Goal: Task Accomplishment & Management: Complete application form

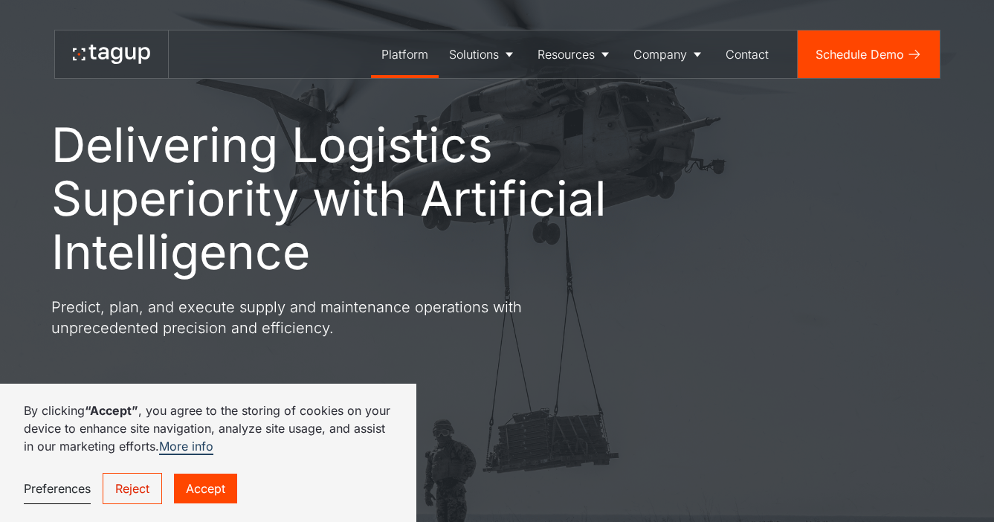
click at [396, 54] on div "Platform" at bounding box center [404, 54] width 47 height 18
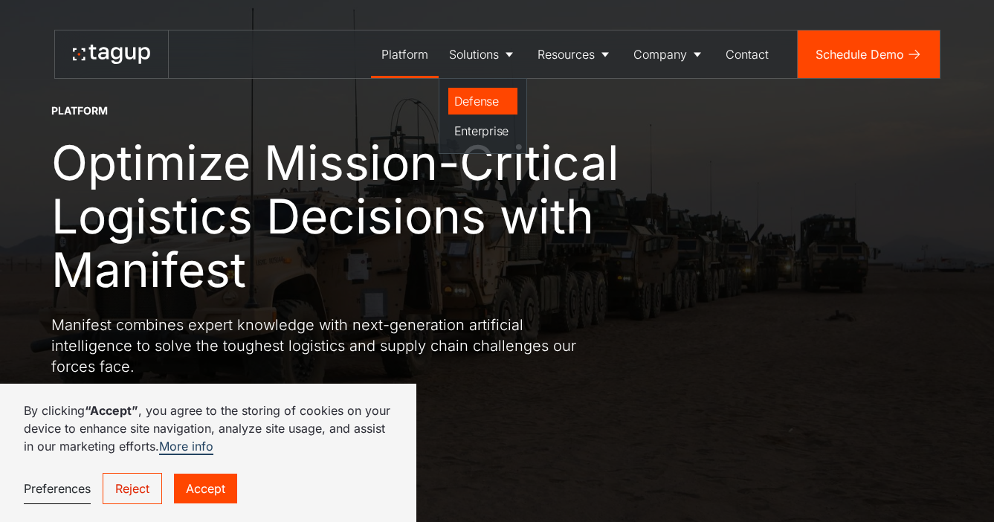
click at [477, 105] on div "Defense" at bounding box center [482, 101] width 57 height 18
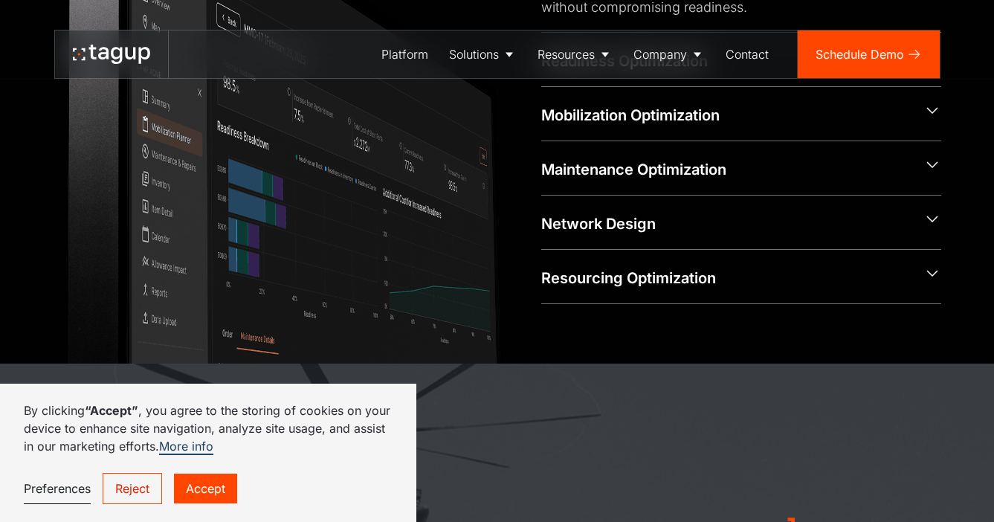
scroll to position [837, 0]
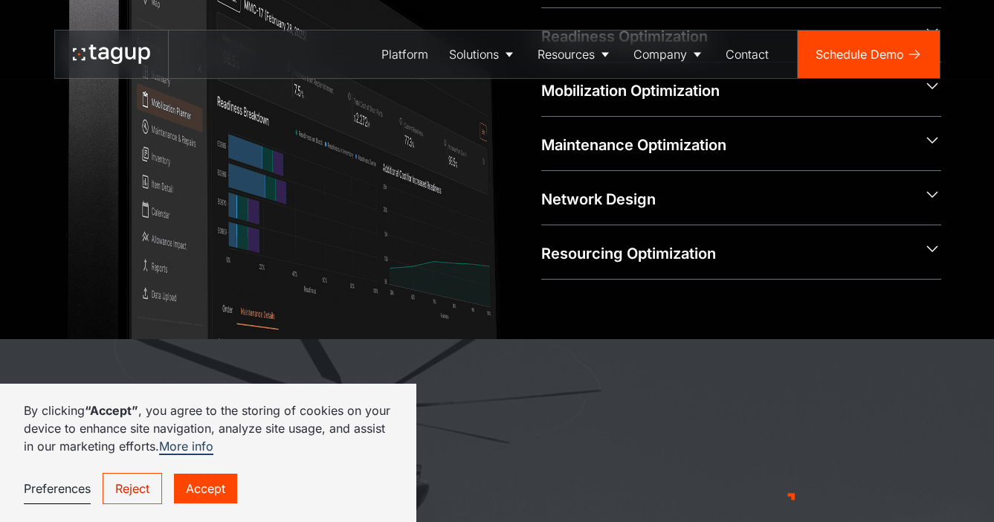
click at [210, 483] on link "Accept" at bounding box center [205, 488] width 63 height 30
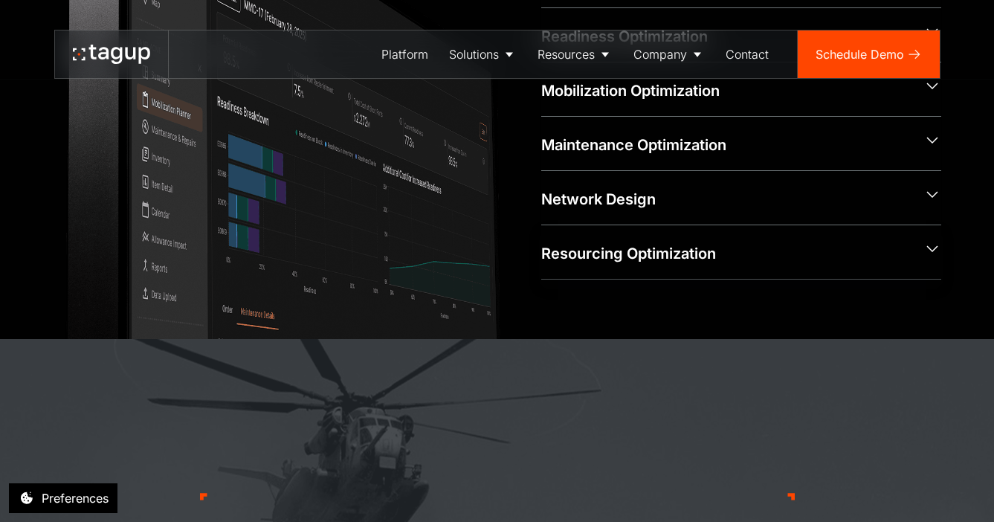
click at [672, 250] on div "Resourcing Optimization" at bounding box center [726, 253] width 370 height 21
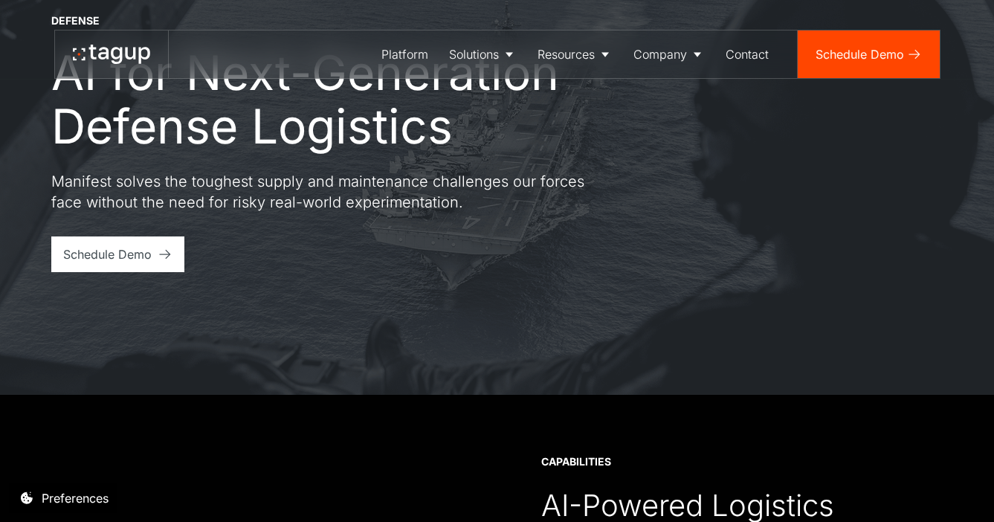
scroll to position [0, 0]
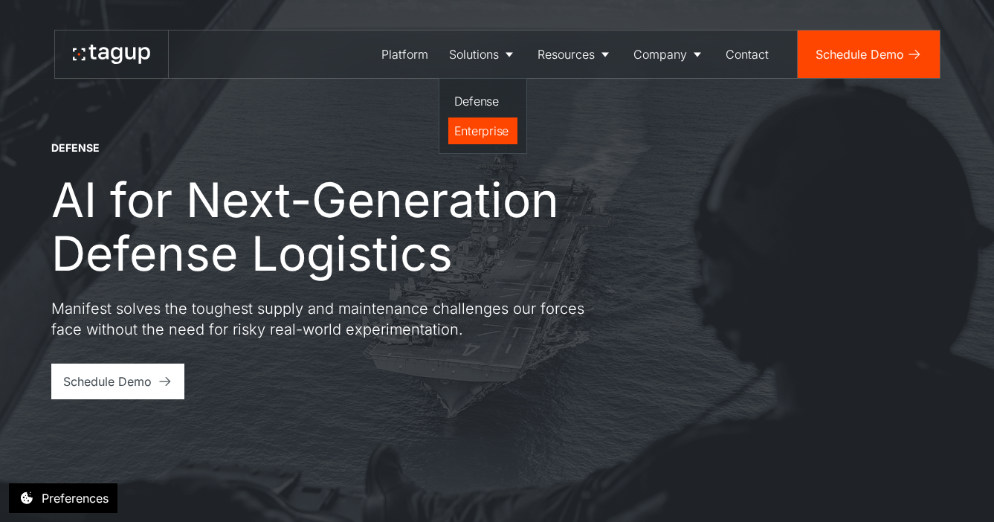
click at [472, 139] on link "Enterprise" at bounding box center [482, 130] width 69 height 27
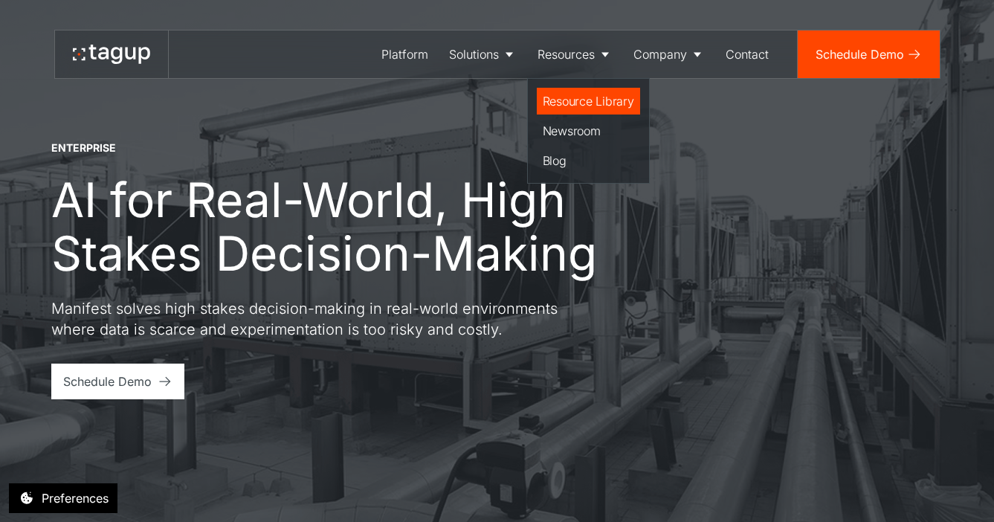
click at [584, 103] on div "Resource Library" at bounding box center [588, 101] width 91 height 18
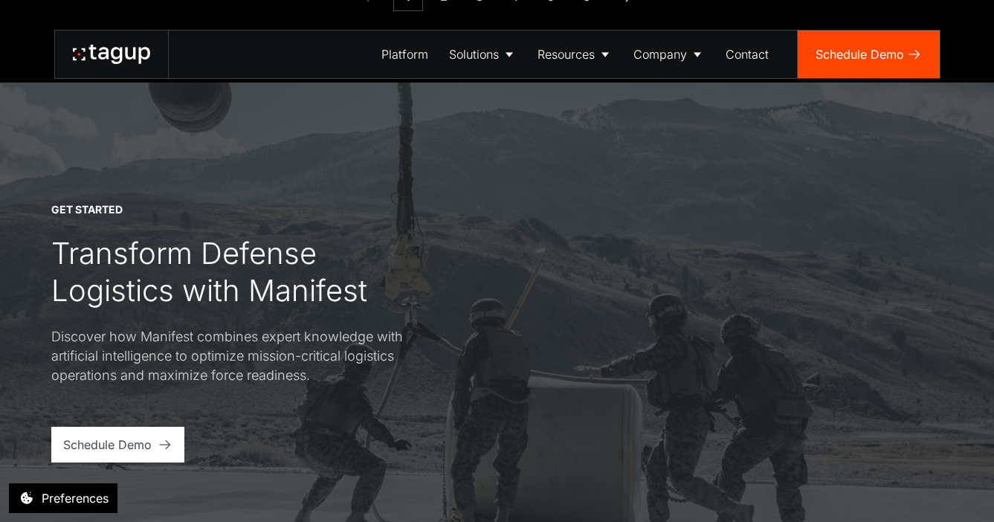
scroll to position [1966, 0]
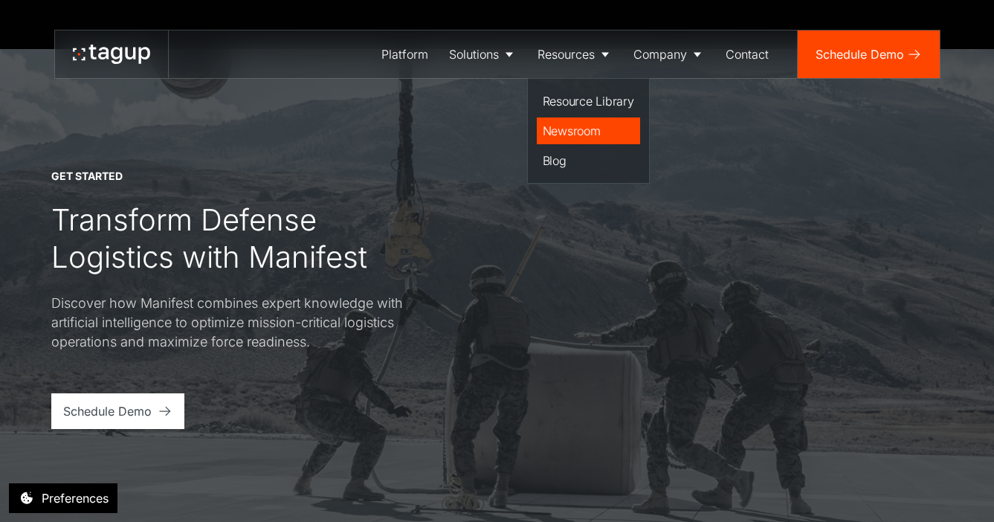
click at [582, 133] on div "Newsroom" at bounding box center [588, 131] width 91 height 18
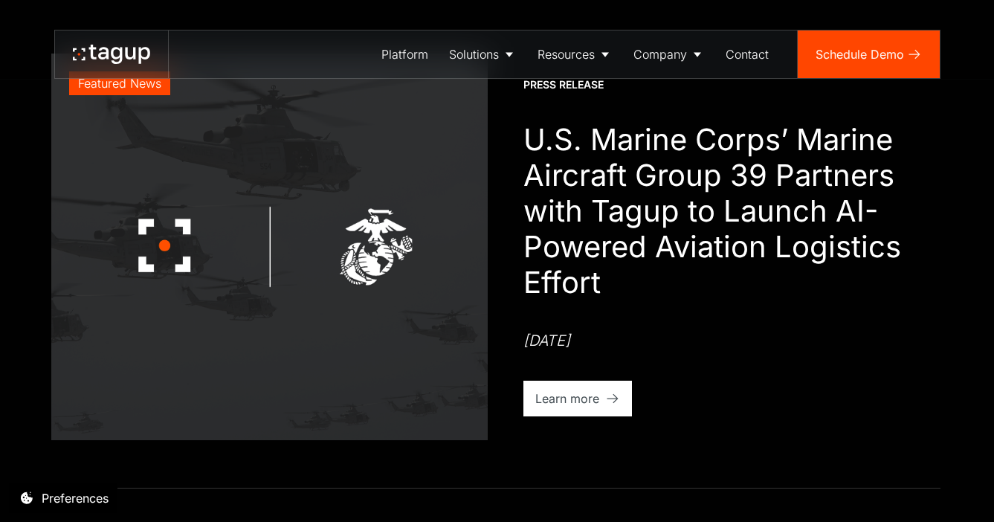
scroll to position [4, 0]
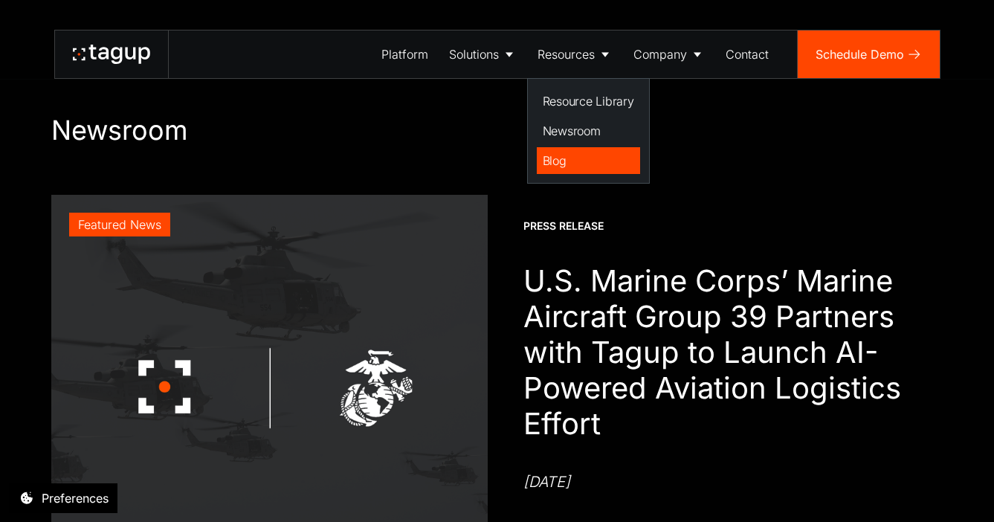
click at [546, 159] on div "Blog" at bounding box center [588, 161] width 91 height 18
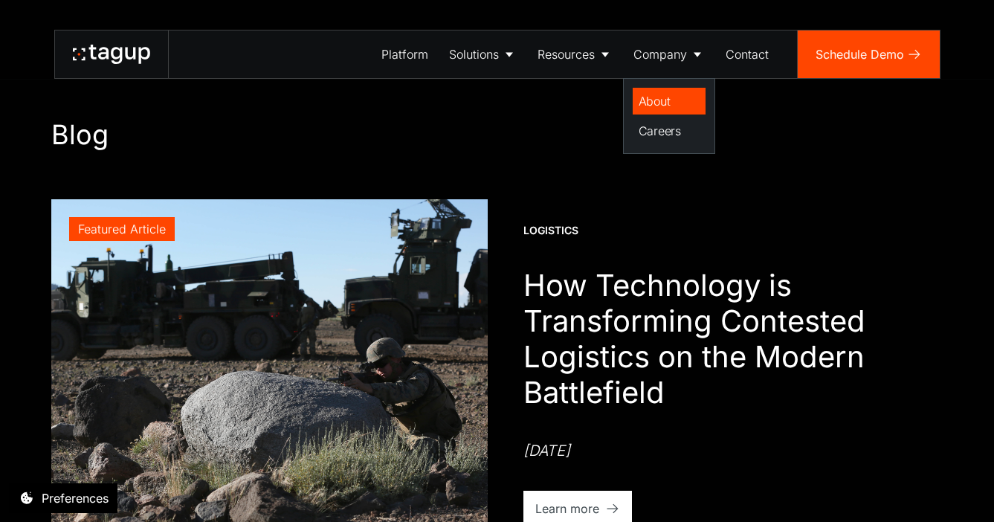
click at [657, 112] on link "About" at bounding box center [668, 101] width 73 height 27
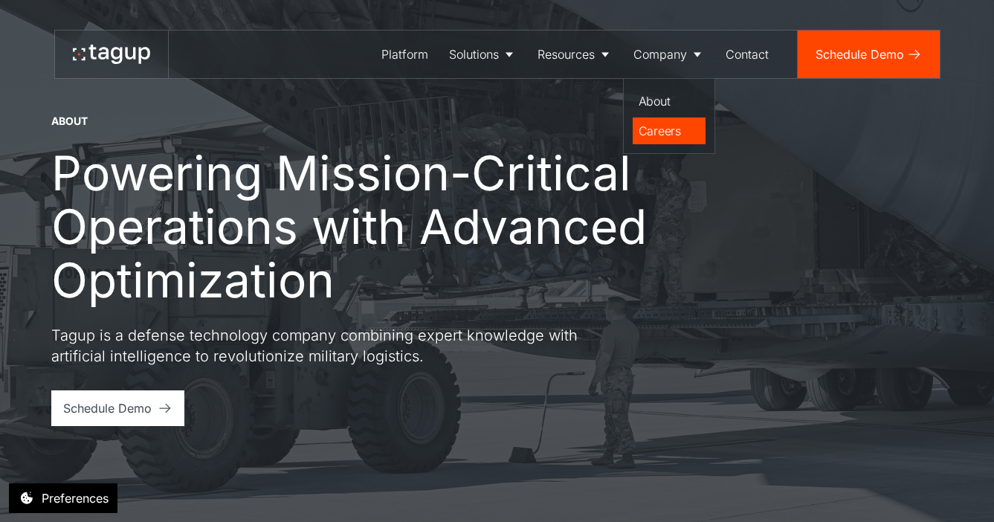
click at [666, 134] on div "Careers" at bounding box center [668, 131] width 61 height 18
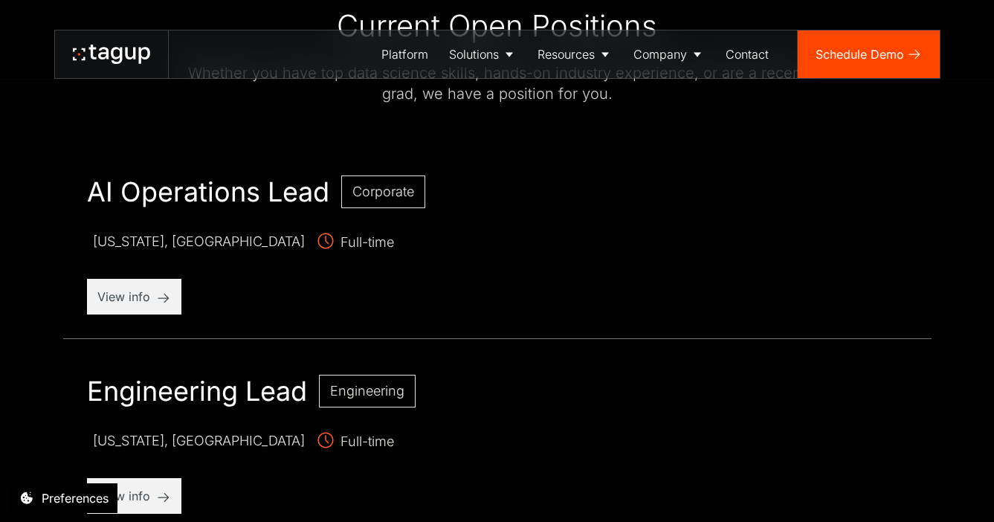
scroll to position [481, 0]
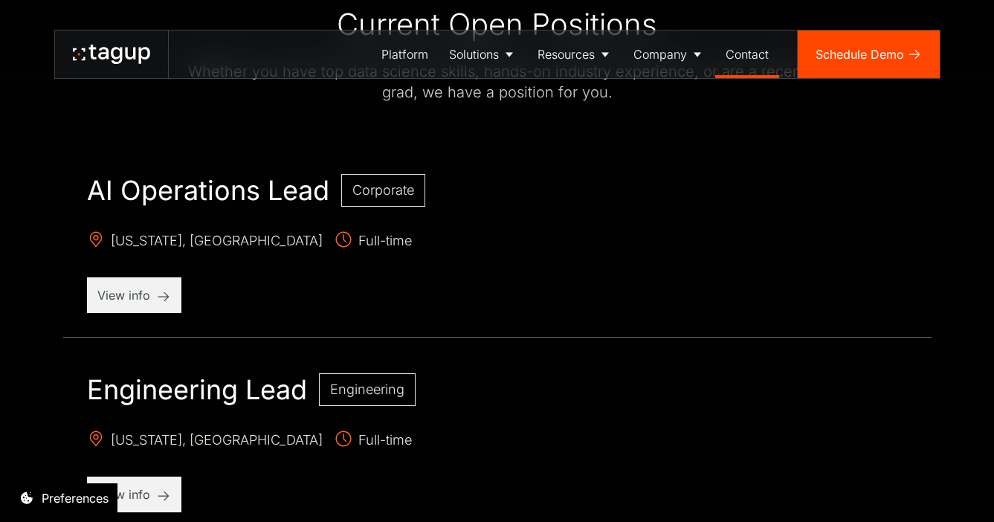
click at [760, 52] on div "Contact" at bounding box center [746, 54] width 43 height 18
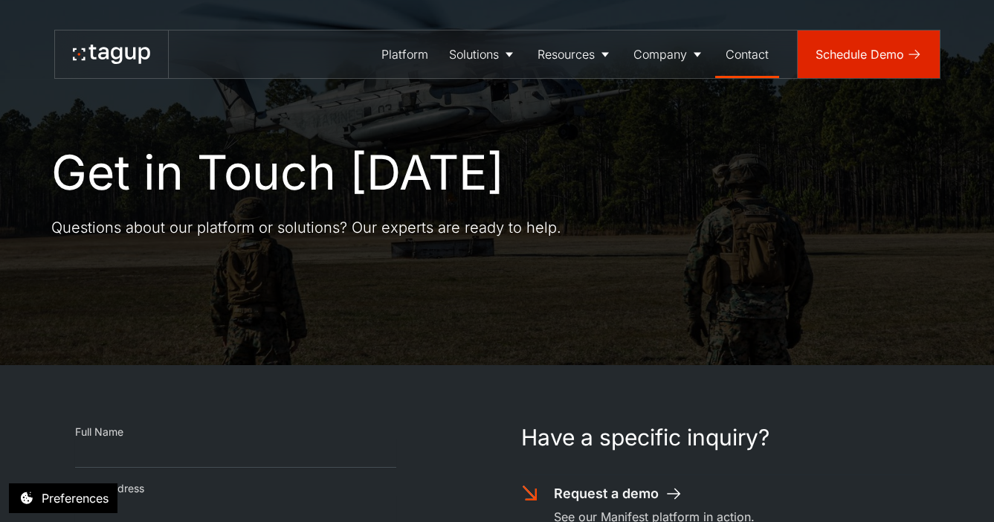
click at [833, 63] on link "Schedule Demo" at bounding box center [868, 54] width 142 height 48
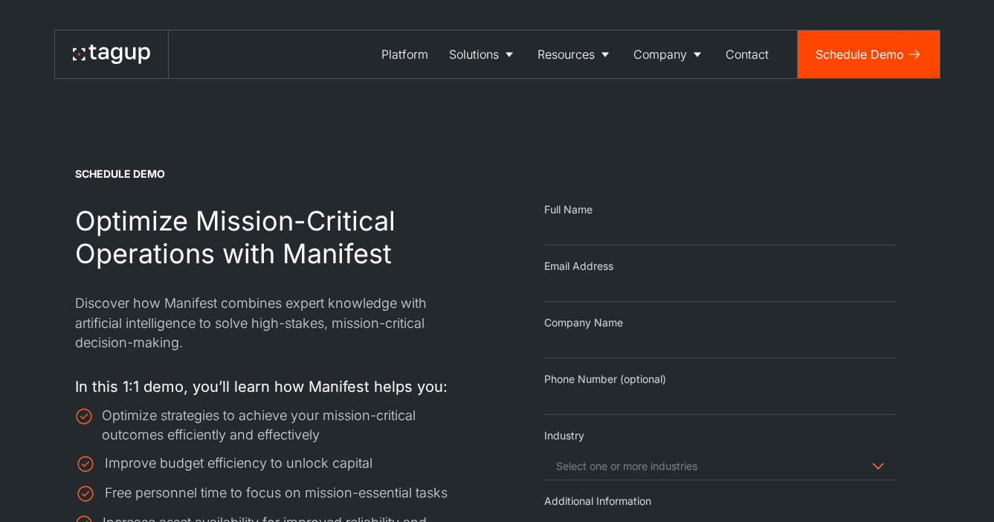
select select "Request Demo Form"
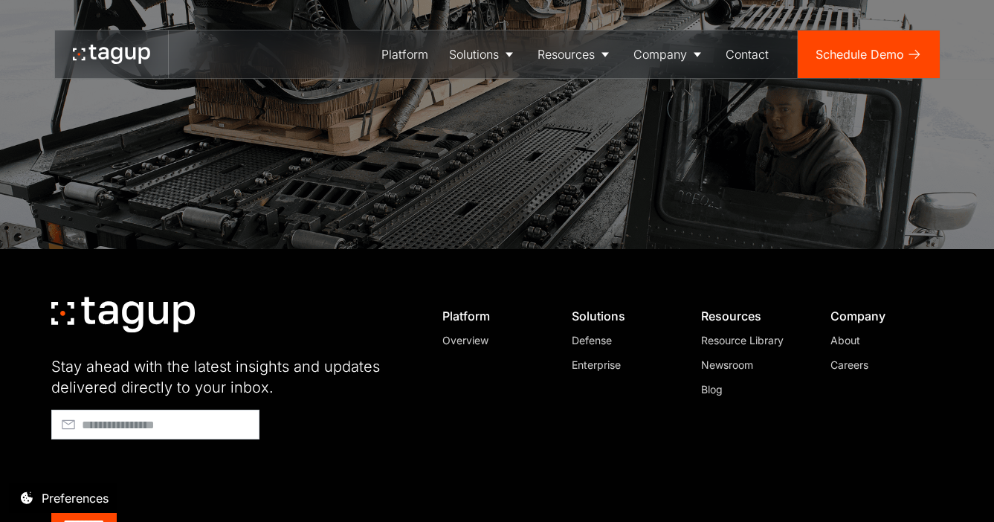
scroll to position [1547, 0]
